Goal: Information Seeking & Learning: Learn about a topic

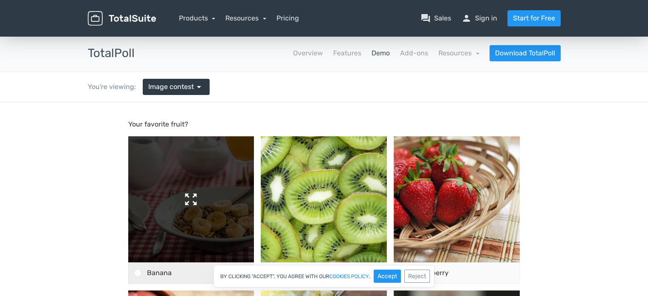
click at [201, 205] on img at bounding box center [191, 199] width 126 height 126
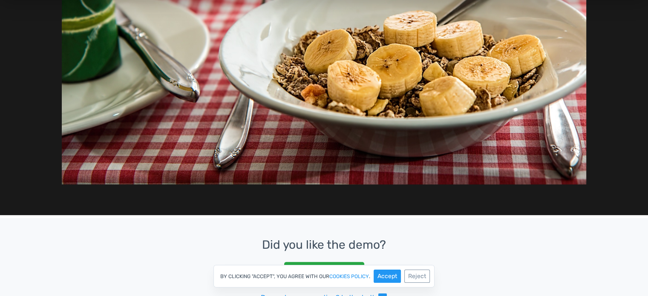
scroll to position [85, 0]
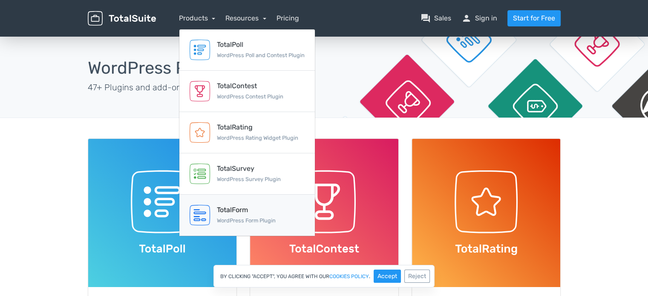
click at [230, 218] on small "WordPress Form Plugin" at bounding box center [246, 220] width 59 height 6
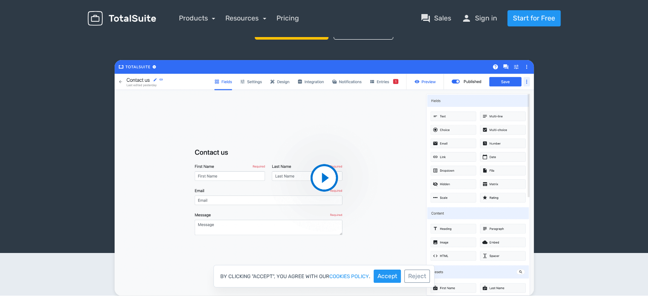
scroll to position [128, 0]
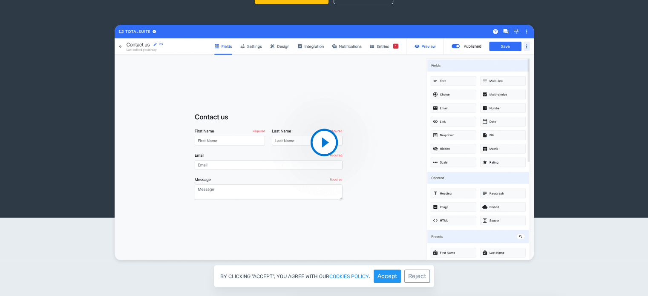
click at [320, 140] on video at bounding box center [324, 143] width 419 height 236
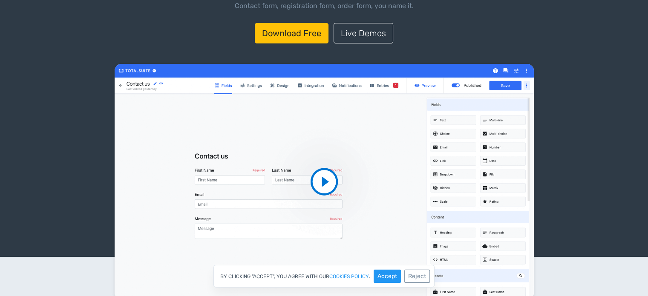
scroll to position [0, 0]
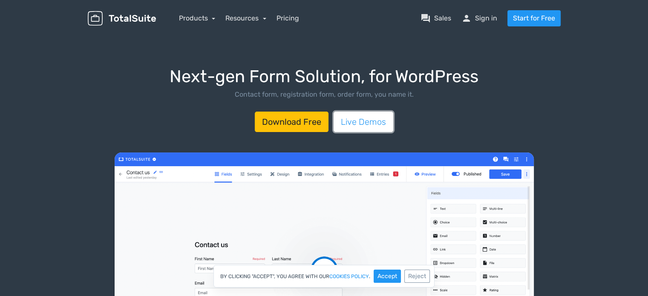
click at [370, 121] on link "Live Demos" at bounding box center [364, 122] width 60 height 20
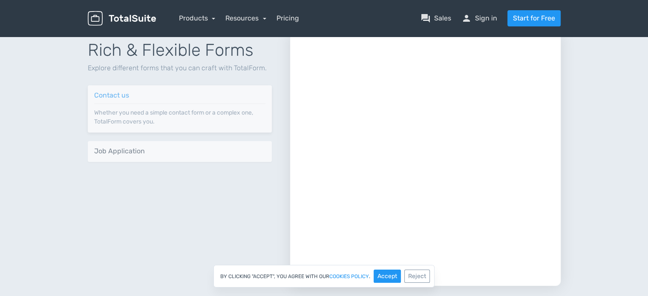
scroll to position [404, 0]
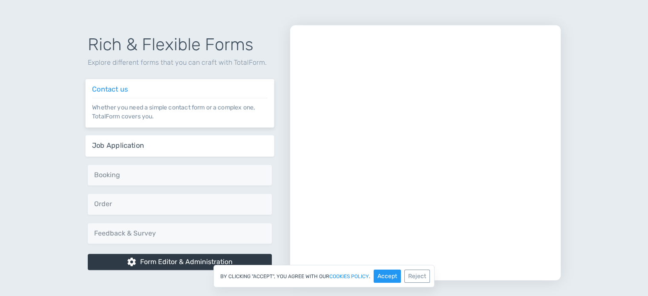
click at [237, 144] on h6 "Job Application" at bounding box center [180, 146] width 176 height 8
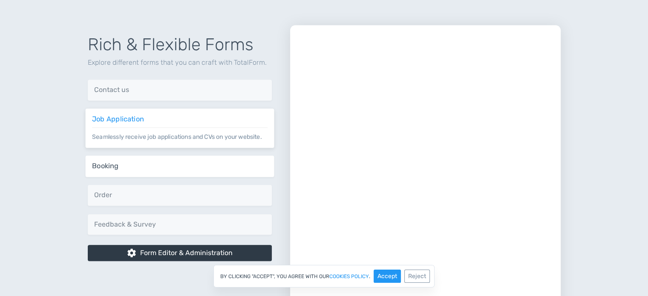
click at [233, 168] on h6 "Booking" at bounding box center [180, 166] width 176 height 8
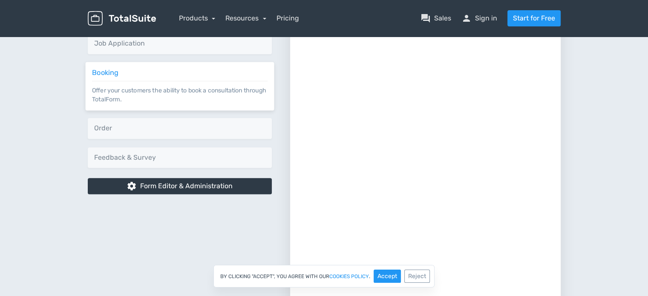
scroll to position [532, 0]
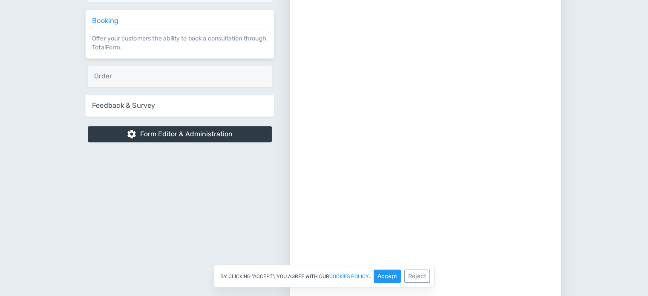
click at [213, 113] on div "Feedback & Survey Get better insights into your audience via feedback and surve…" at bounding box center [179, 105] width 189 height 21
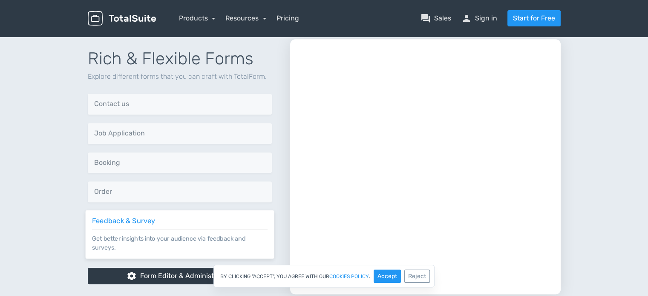
scroll to position [404, 0]
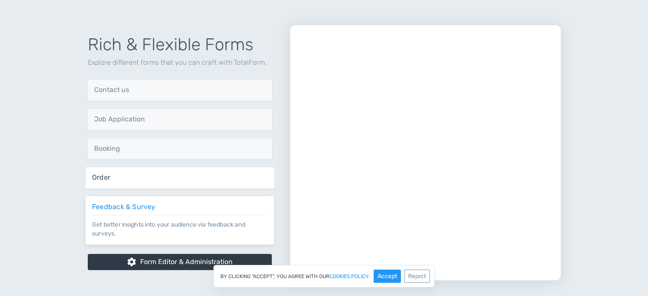
click at [225, 179] on h6 "Order" at bounding box center [180, 178] width 176 height 8
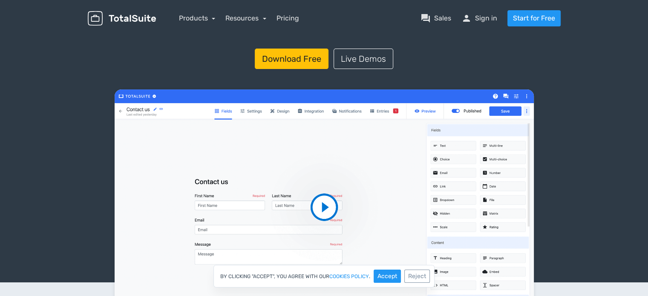
scroll to position [0, 0]
